Goal: Task Accomplishment & Management: Use online tool/utility

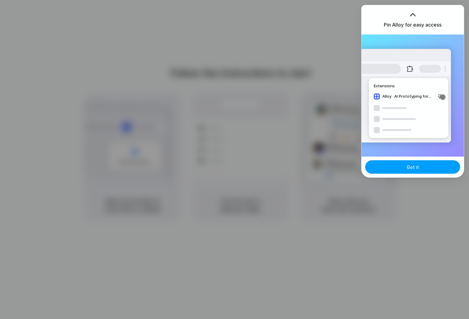
click at [406, 166] on button "Got it" at bounding box center [412, 166] width 95 height 13
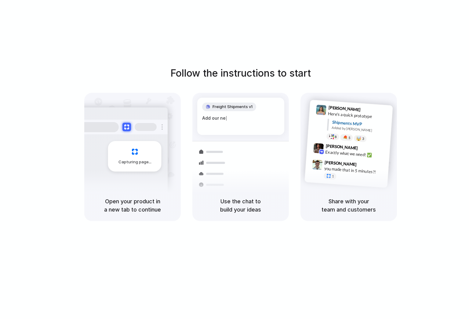
click at [91, 194] on div "Open your product in a new tab to continue" at bounding box center [132, 205] width 97 height 31
click at [121, 181] on div "Capturing page" at bounding box center [122, 154] width 92 height 94
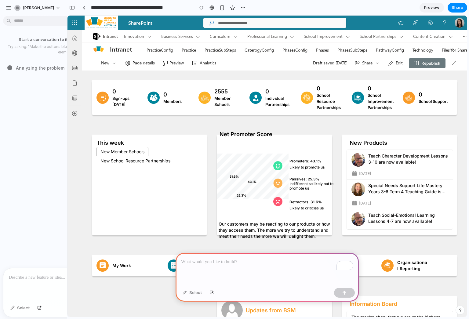
click at [36, 21] on body "**********" at bounding box center [234, 159] width 469 height 319
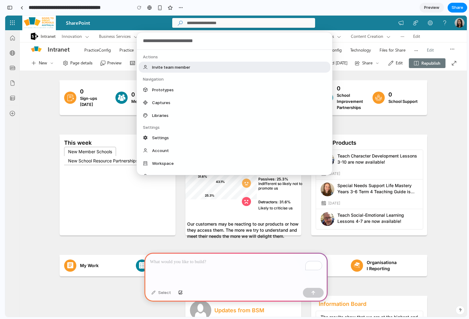
click at [43, 133] on div "Actions Invite team member Navigation Prototypes Captures Libraries Settings Se…" at bounding box center [234, 159] width 469 height 319
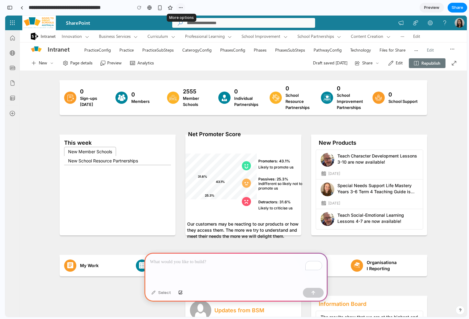
click at [181, 7] on div "button" at bounding box center [180, 7] width 5 height 5
click at [214, 7] on div "Duplicate Delete" at bounding box center [234, 159] width 469 height 319
click at [235, 160] on div at bounding box center [235, 160] width 0 height 0
click at [12, 9] on div "button" at bounding box center [9, 7] width 5 height 4
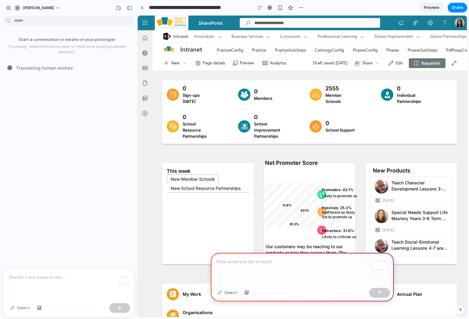
click at [75, 277] on p "To enrich screen reader interactions, please activate Accessibility in Grammarl…" at bounding box center [69, 277] width 120 height 7
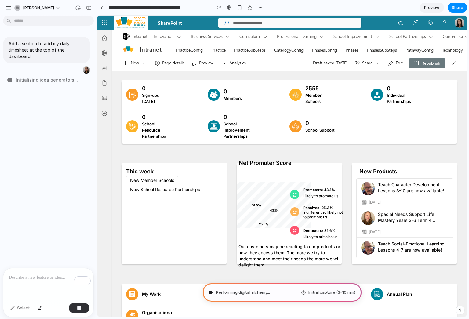
drag, startPoint x: 137, startPoint y: 162, endPoint x: 97, endPoint y: 163, distance: 39.7
click at [50, 193] on div "Add a section to add my daily timesheet at the top of the dashboard Warming up …" at bounding box center [46, 143] width 93 height 250
click at [36, 284] on div "To enrich screen reader interactions, please activate Accessibility in Grammarl…" at bounding box center [48, 285] width 90 height 32
type input "**********"
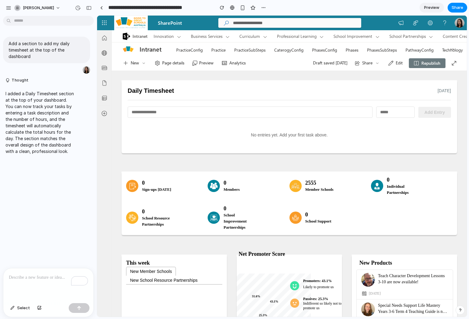
click at [213, 114] on input "text" at bounding box center [250, 112] width 245 height 11
click at [212, 146] on div "No entries yet. Add your first task above." at bounding box center [290, 135] width 324 height 24
click at [224, 155] on div "Daily Timesheet [DATE] Add Entry No entries yet. Add your first task above." at bounding box center [289, 120] width 341 height 84
click at [225, 107] on input "text" at bounding box center [250, 112] width 245 height 11
click at [391, 115] on input "number" at bounding box center [395, 112] width 38 height 11
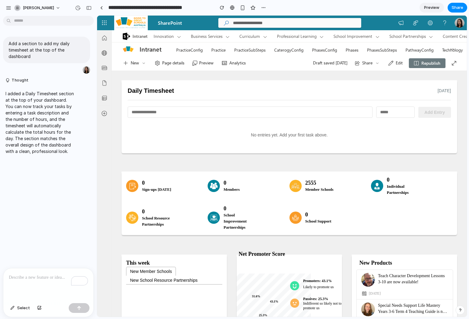
click at [391, 115] on input "number" at bounding box center [395, 112] width 38 height 11
